Goal: Task Accomplishment & Management: Manage account settings

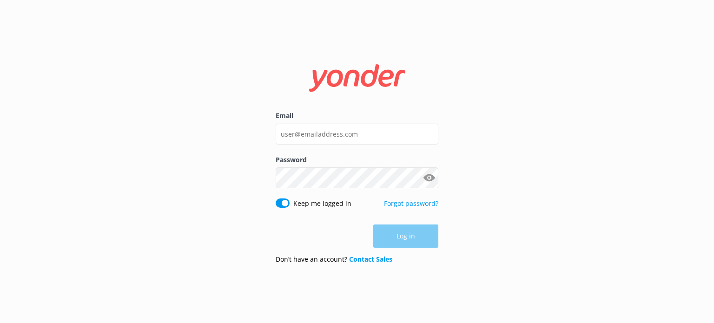
click at [389, 238] on div "Log in" at bounding box center [357, 236] width 163 height 23
click at [482, 152] on div "Email Password Show password Keep me logged in Forgot password? Log in Don’t ha…" at bounding box center [357, 161] width 714 height 323
